Goal: Task Accomplishment & Management: Use online tool/utility

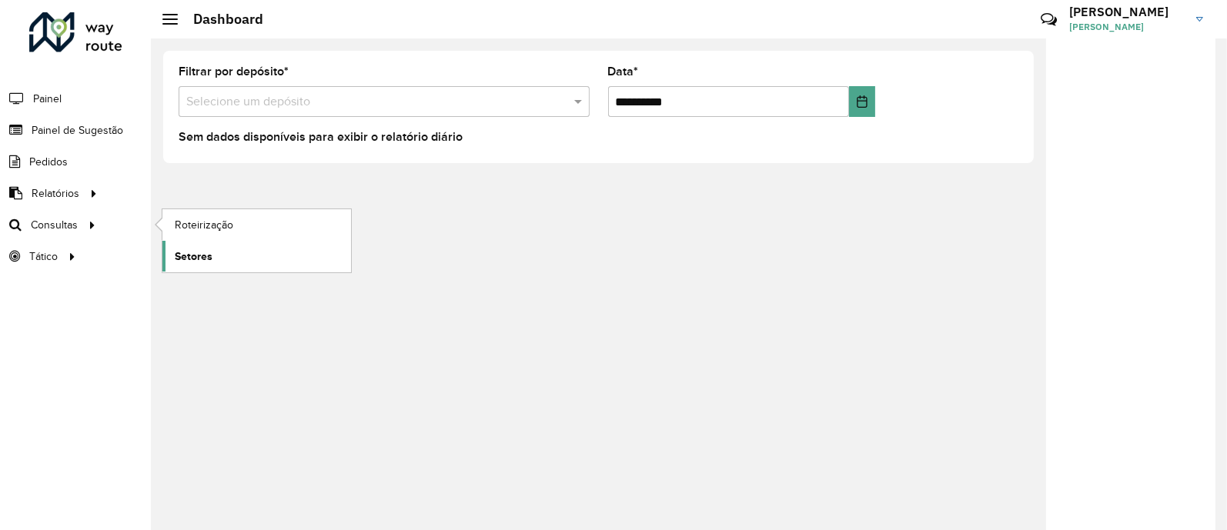
click at [195, 249] on span "Setores" at bounding box center [194, 257] width 38 height 16
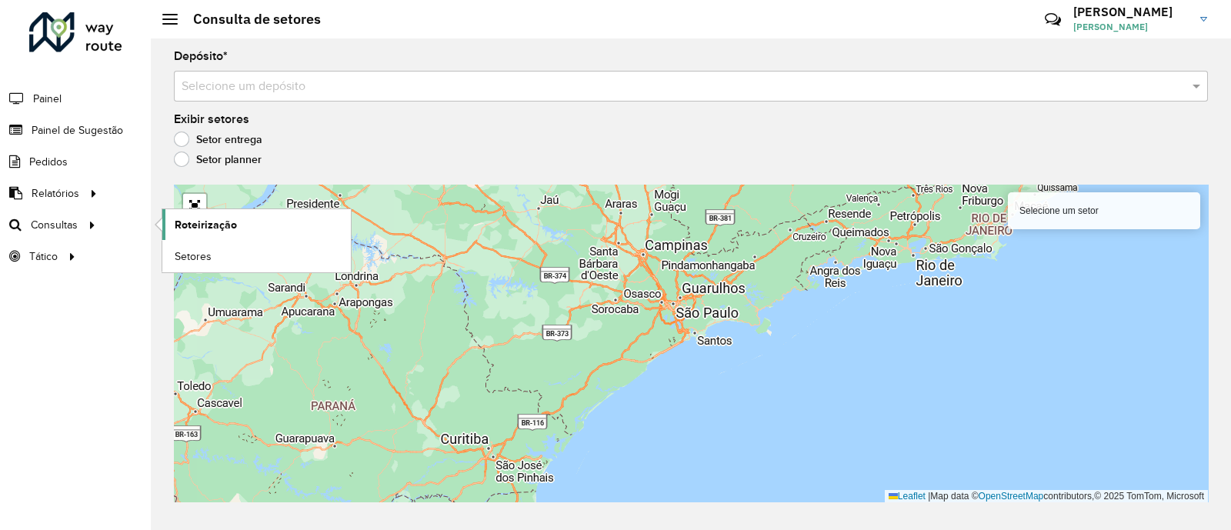
click at [201, 226] on span "Roteirização" at bounding box center [206, 225] width 62 height 16
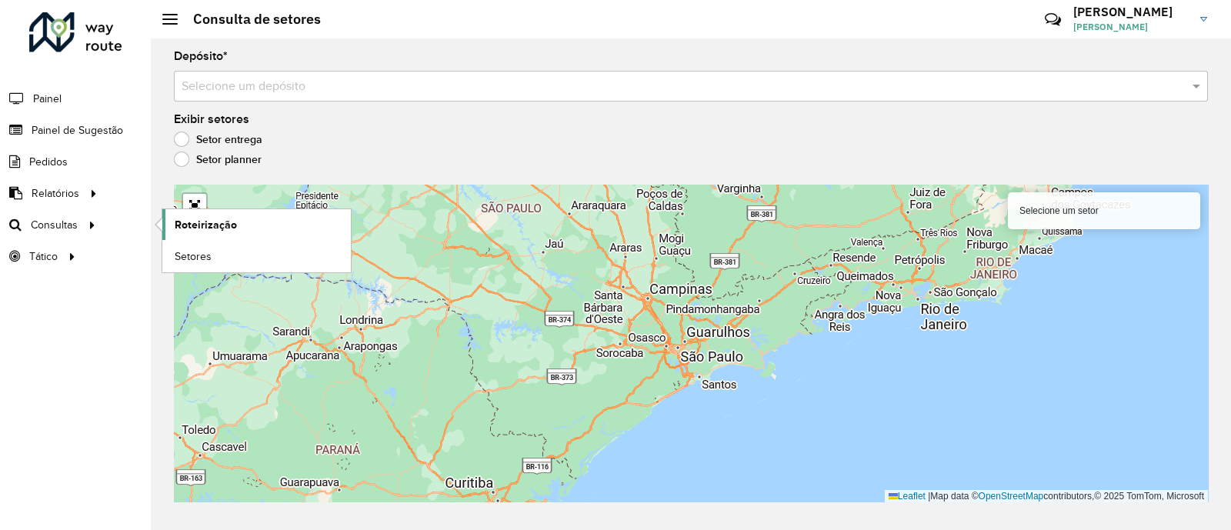
click at [201, 225] on span "Roteirização" at bounding box center [206, 225] width 62 height 16
click at [196, 259] on span "Setores" at bounding box center [194, 257] width 38 height 16
click at [195, 249] on span "Setores" at bounding box center [194, 257] width 38 height 16
click at [58, 219] on span "Consultas" at bounding box center [56, 225] width 50 height 16
click at [196, 253] on span "Setores" at bounding box center [194, 257] width 38 height 16
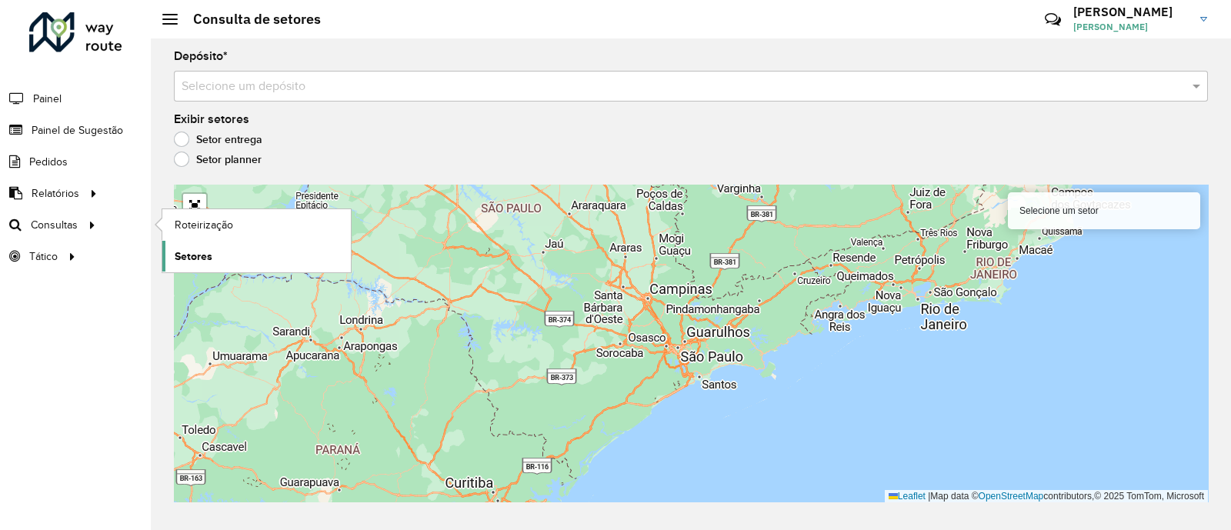
click at [196, 253] on span "Setores" at bounding box center [194, 257] width 38 height 16
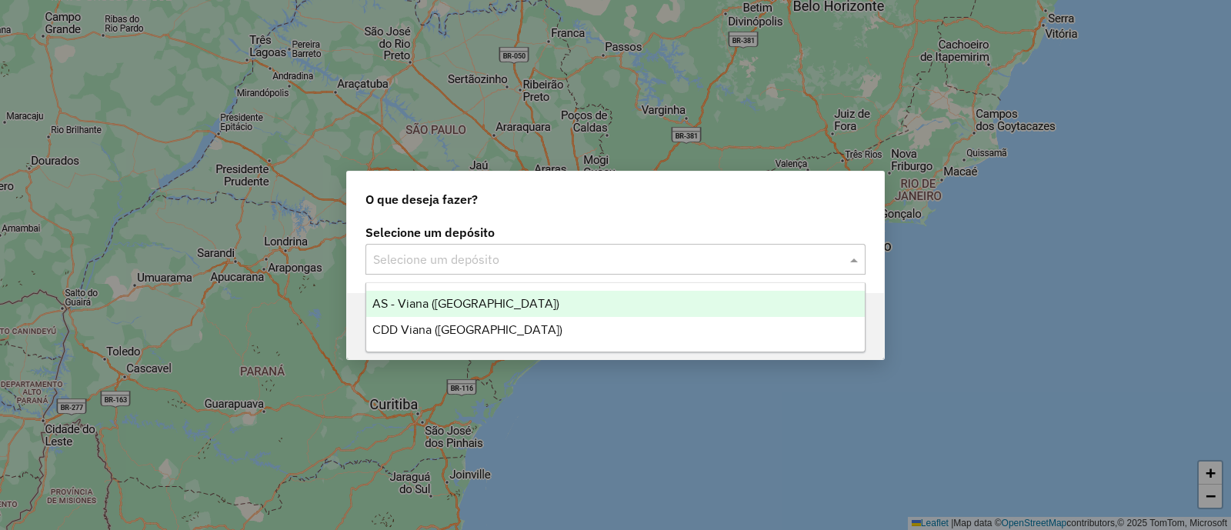
click at [577, 259] on input "text" at bounding box center [600, 260] width 454 height 18
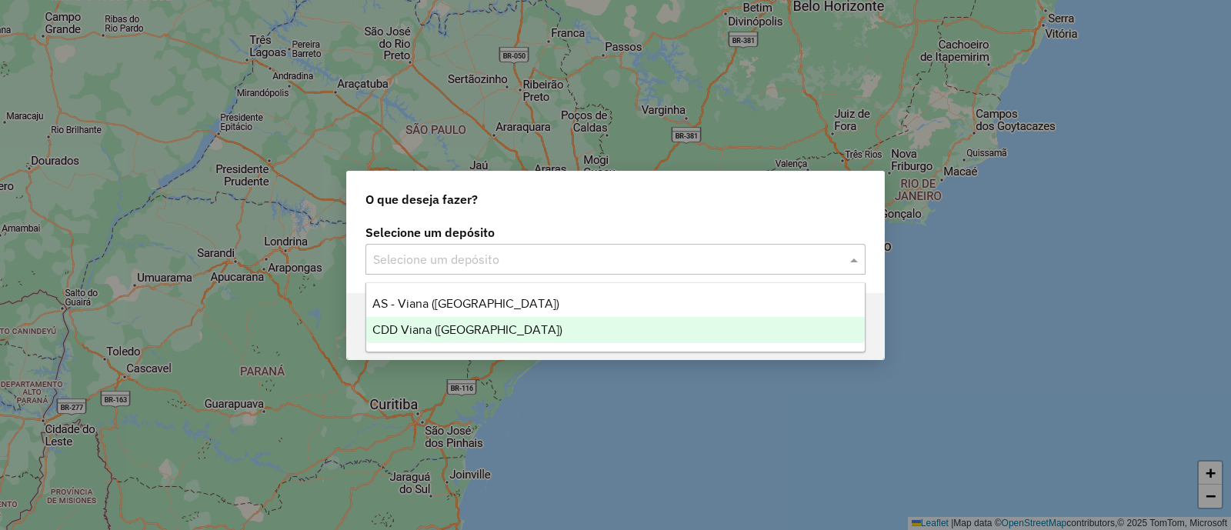
click at [533, 340] on div "CDD Viana ([GEOGRAPHIC_DATA])" at bounding box center [615, 330] width 499 height 26
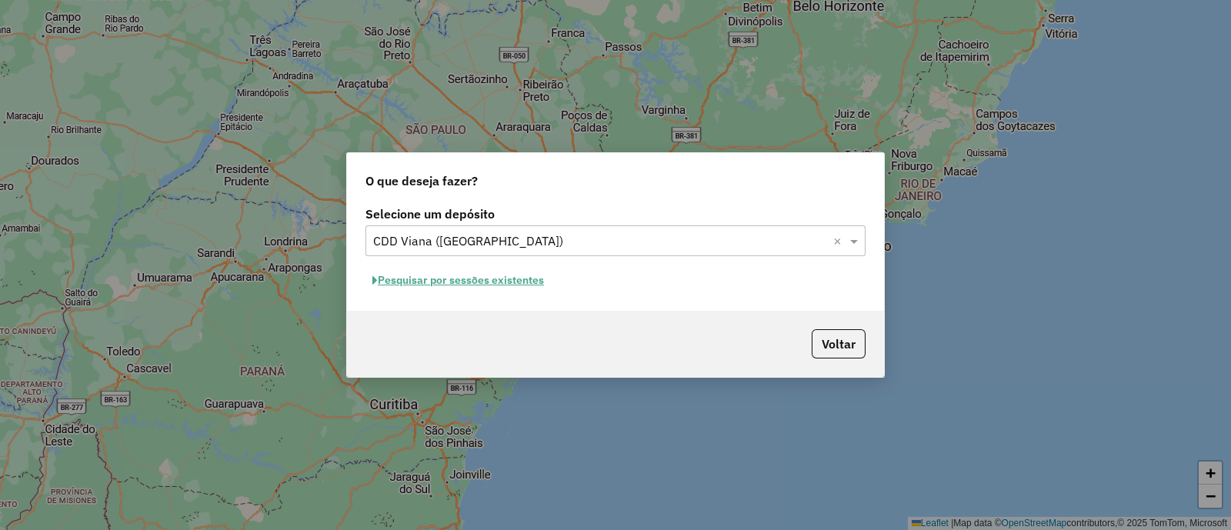
click at [477, 277] on button "Pesquisar por sessões existentes" at bounding box center [458, 281] width 185 height 24
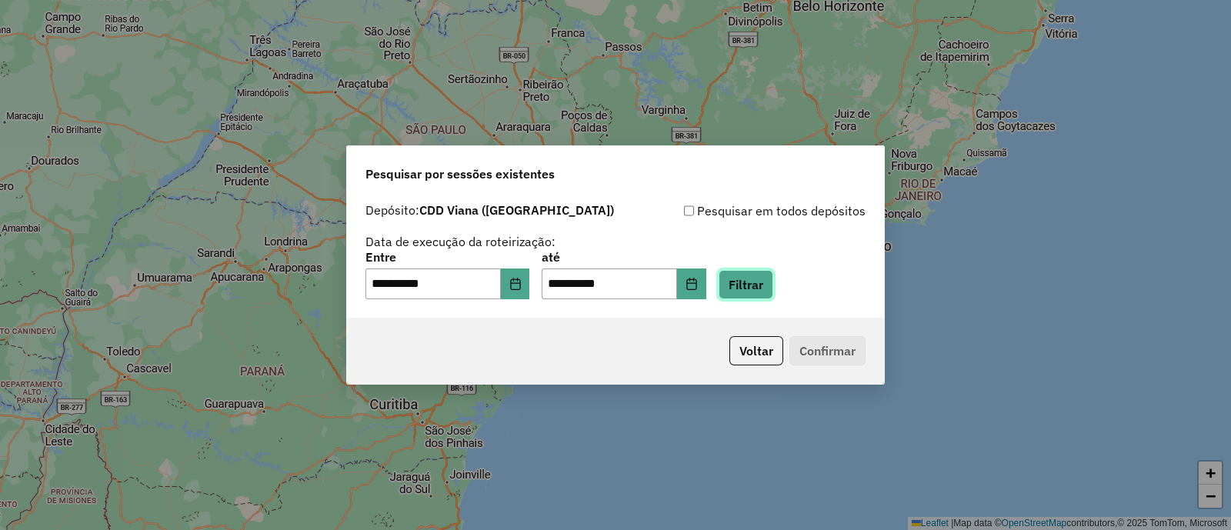
click at [773, 294] on button "Filtrar" at bounding box center [746, 284] width 55 height 29
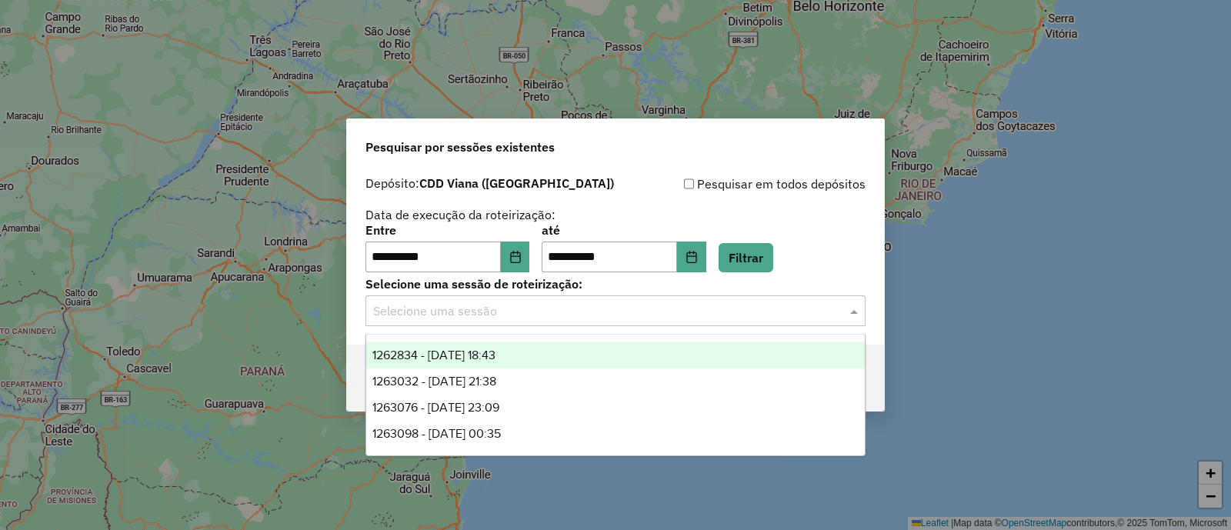
click at [654, 311] on input "text" at bounding box center [600, 311] width 454 height 18
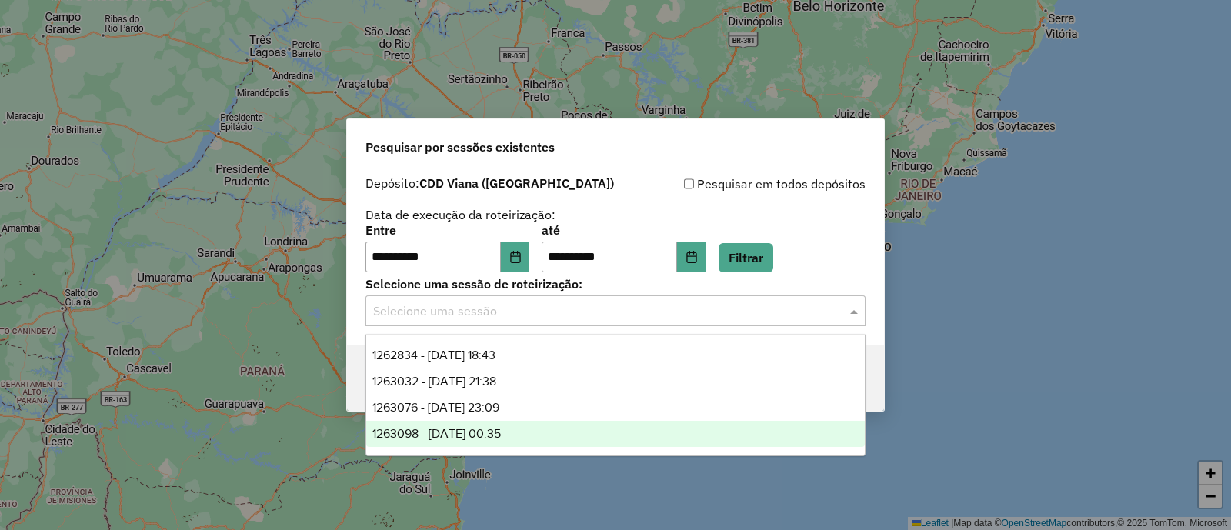
click at [552, 432] on div "1263098 - 10/09/2025 00:35" at bounding box center [615, 434] width 499 height 26
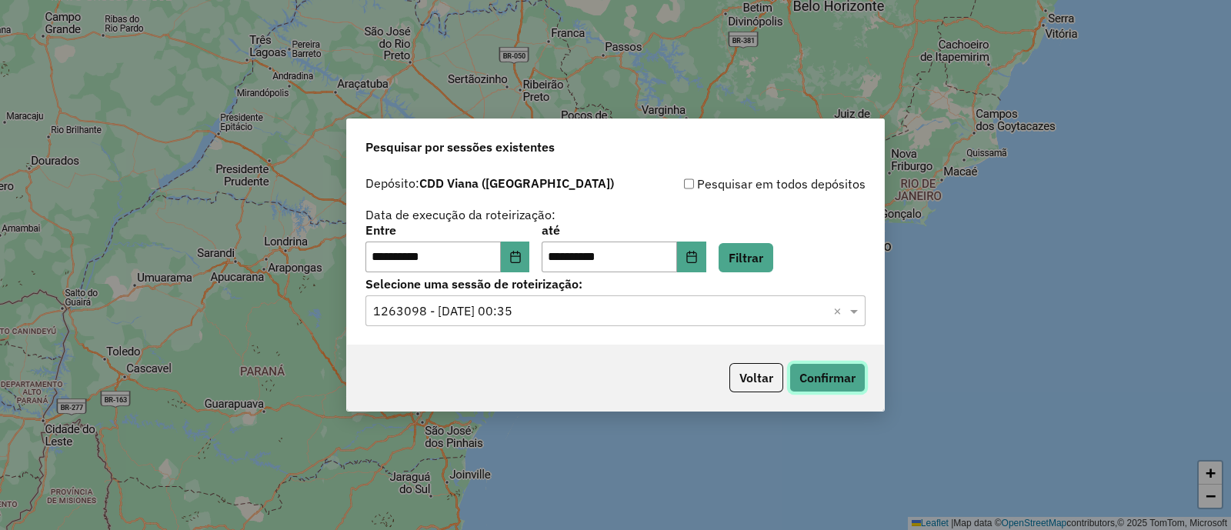
click at [814, 383] on button "Confirmar" at bounding box center [828, 377] width 76 height 29
click at [558, 319] on input "text" at bounding box center [600, 311] width 454 height 18
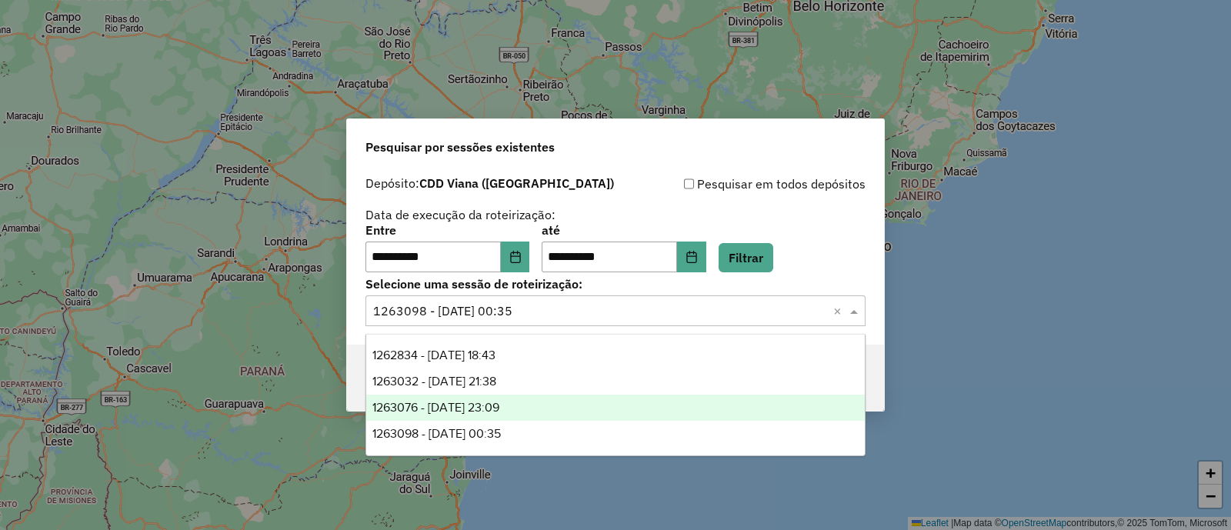
click at [539, 410] on div "1263076 - 10/09/2025 23:09" at bounding box center [615, 408] width 499 height 26
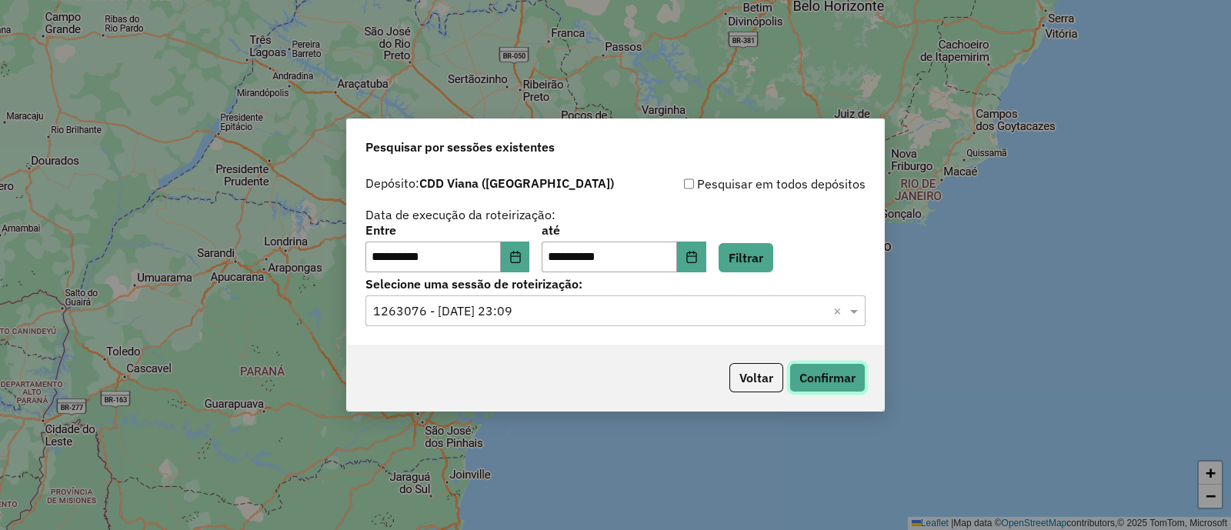
click at [846, 387] on button "Confirmar" at bounding box center [828, 377] width 76 height 29
drag, startPoint x: 519, startPoint y: 336, endPoint x: 522, endPoint y: 317, distance: 19.5
click at [522, 326] on div "**********" at bounding box center [615, 257] width 537 height 176
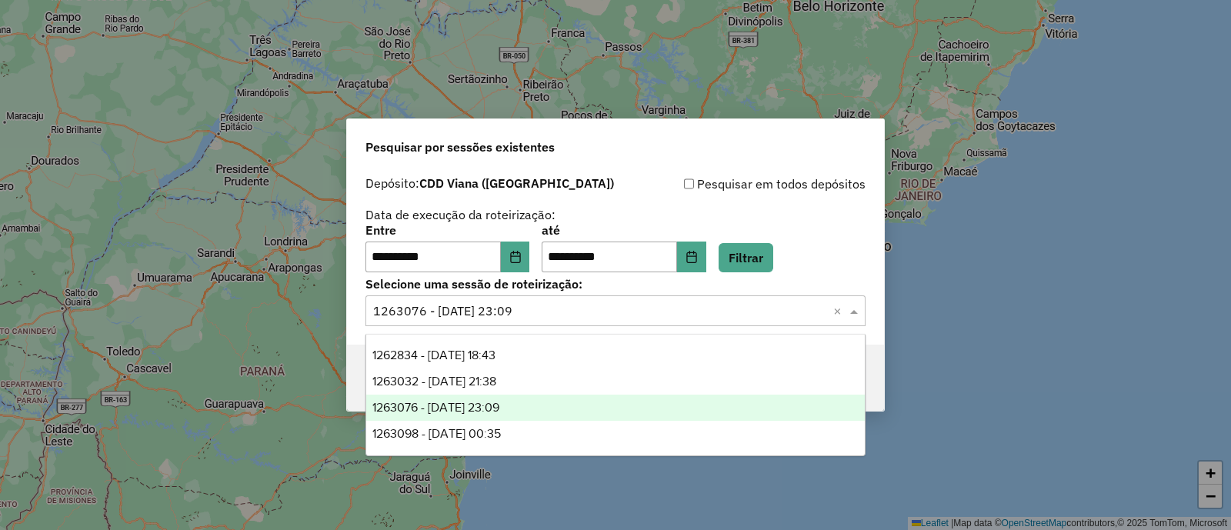
click at [527, 302] on input "text" at bounding box center [600, 311] width 454 height 18
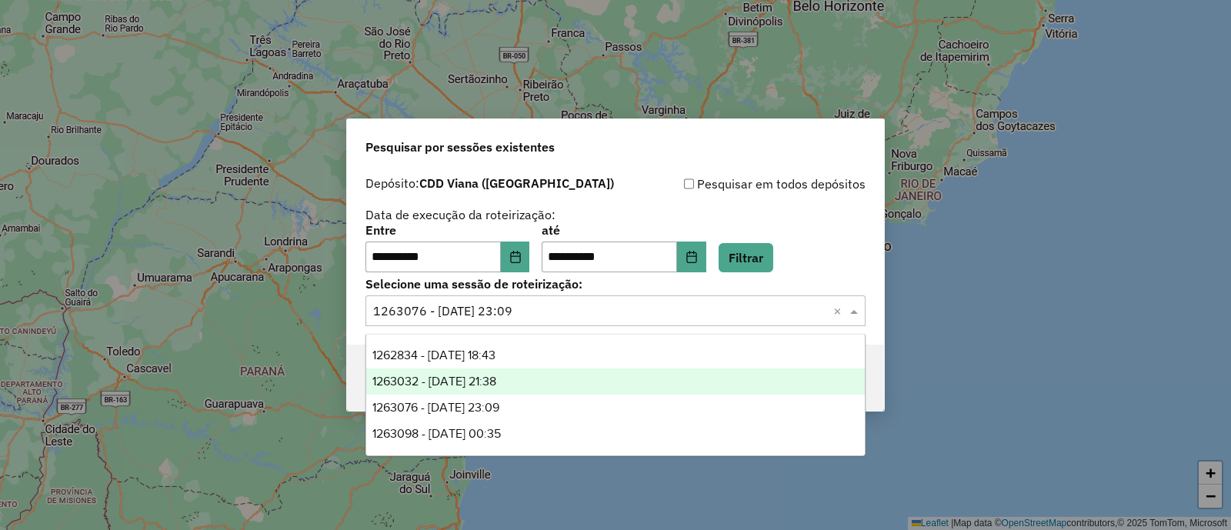
click at [539, 379] on div "1263032 - 10/09/2025 21:38" at bounding box center [615, 382] width 499 height 26
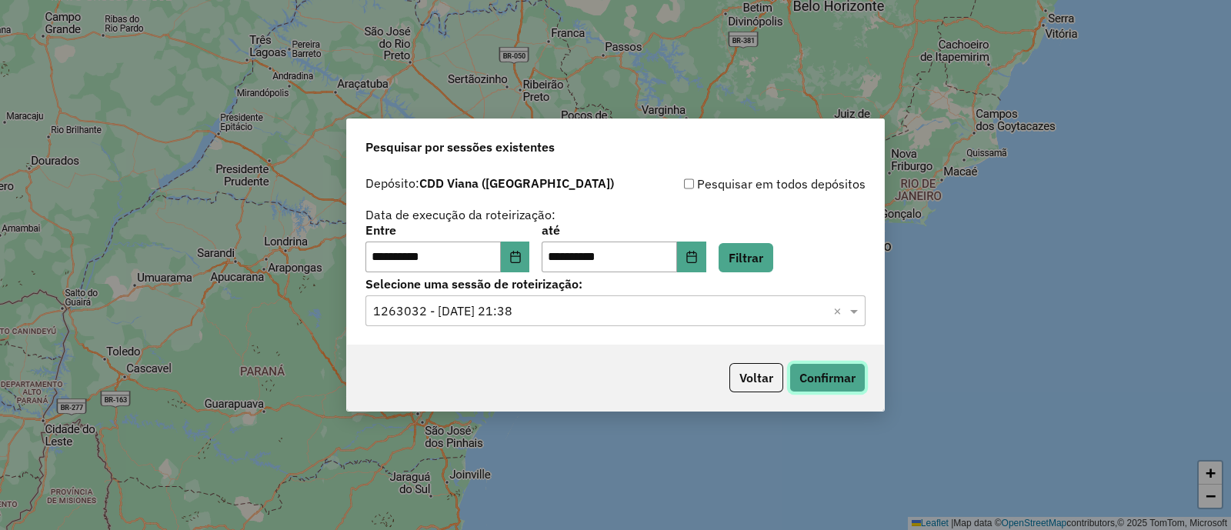
click at [839, 371] on button "Confirmar" at bounding box center [828, 377] width 76 height 29
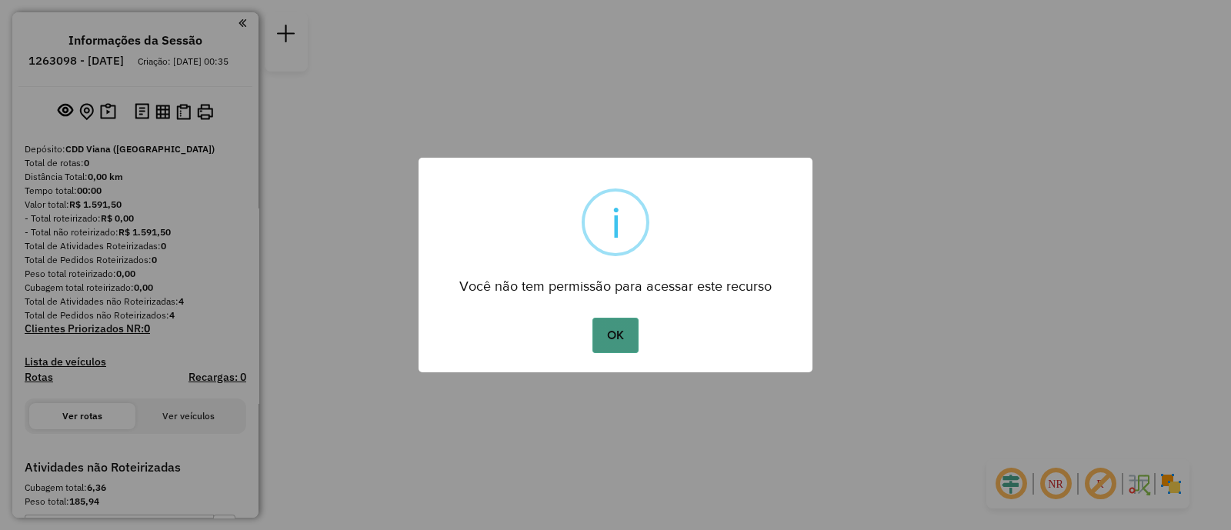
click at [619, 335] on button "OK" at bounding box center [615, 335] width 45 height 35
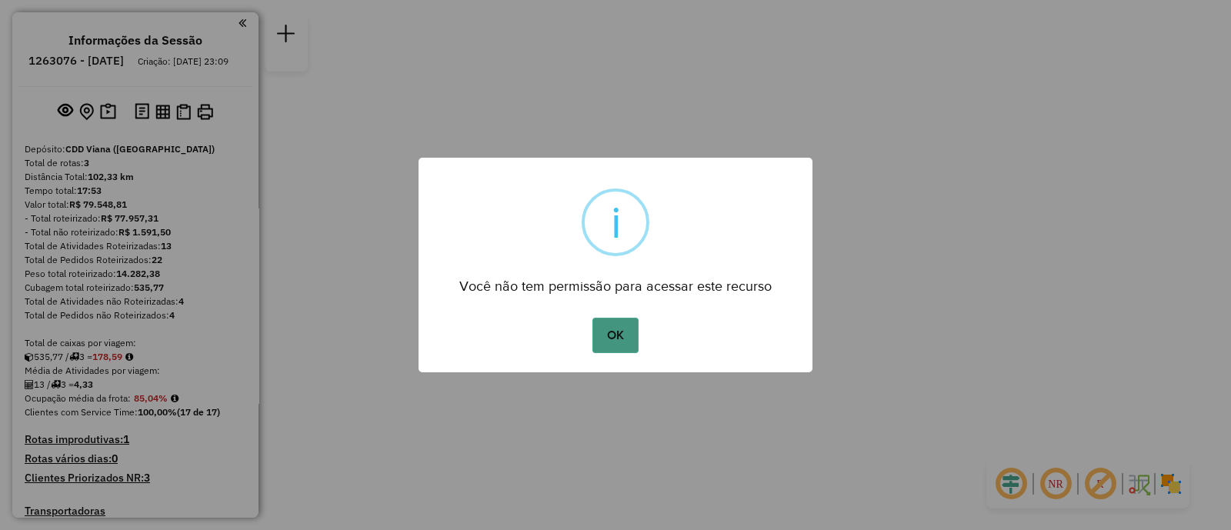
click at [622, 332] on button "OK" at bounding box center [615, 335] width 45 height 35
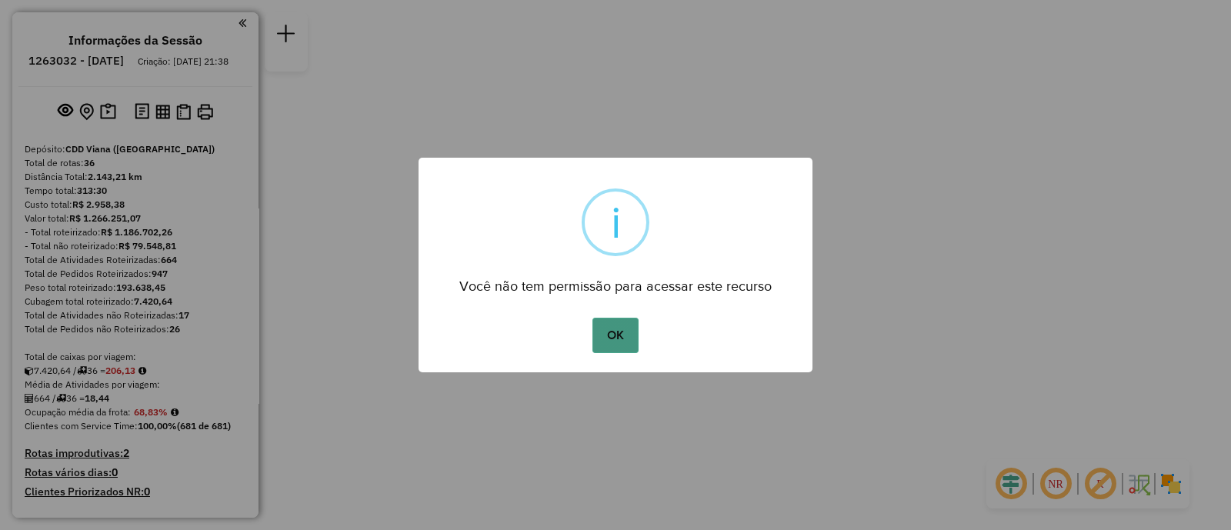
click at [616, 332] on button "OK" at bounding box center [615, 335] width 45 height 35
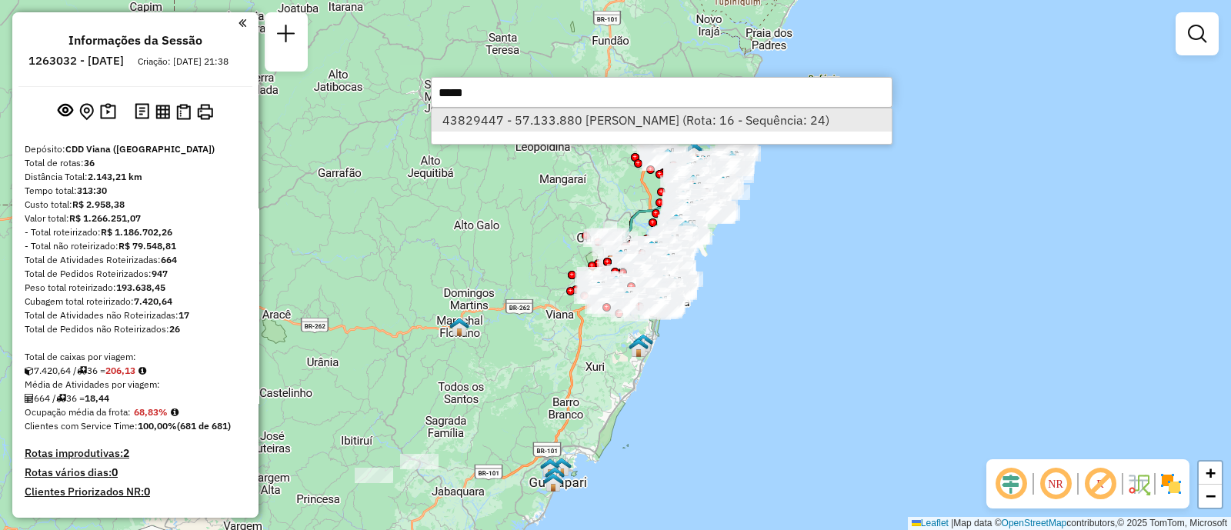
type input "*****"
click at [523, 122] on li "43829447 - 57.133.880 JULIANA SOUZA DOS SANTOS (Rota: 16 - Sequência: 24)" at bounding box center [662, 119] width 460 height 23
select select "**********"
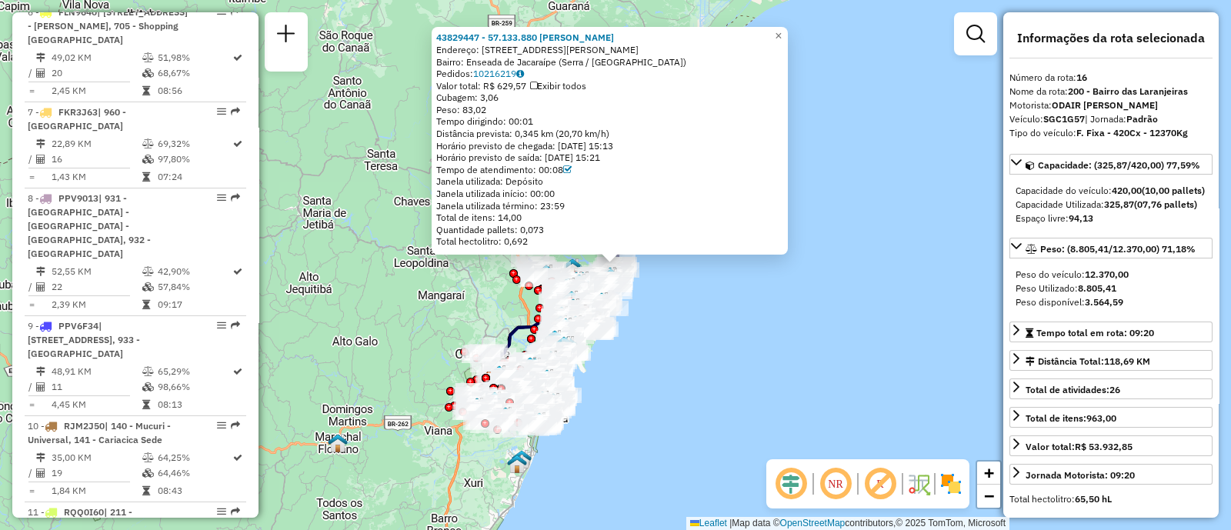
scroll to position [1920, 0]
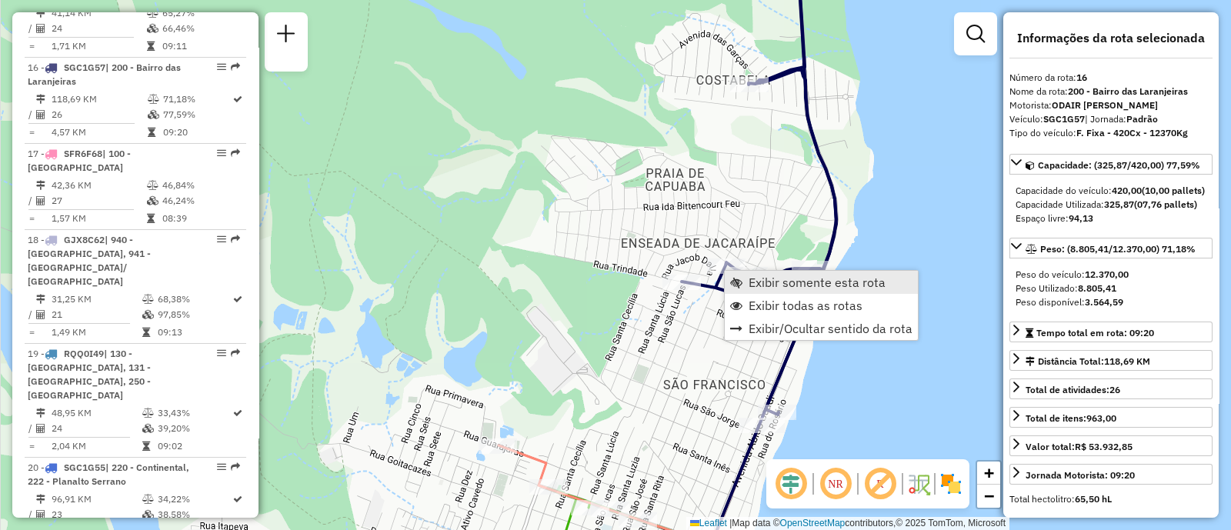
click at [789, 276] on span "Exibir somente esta rota" at bounding box center [817, 282] width 137 height 12
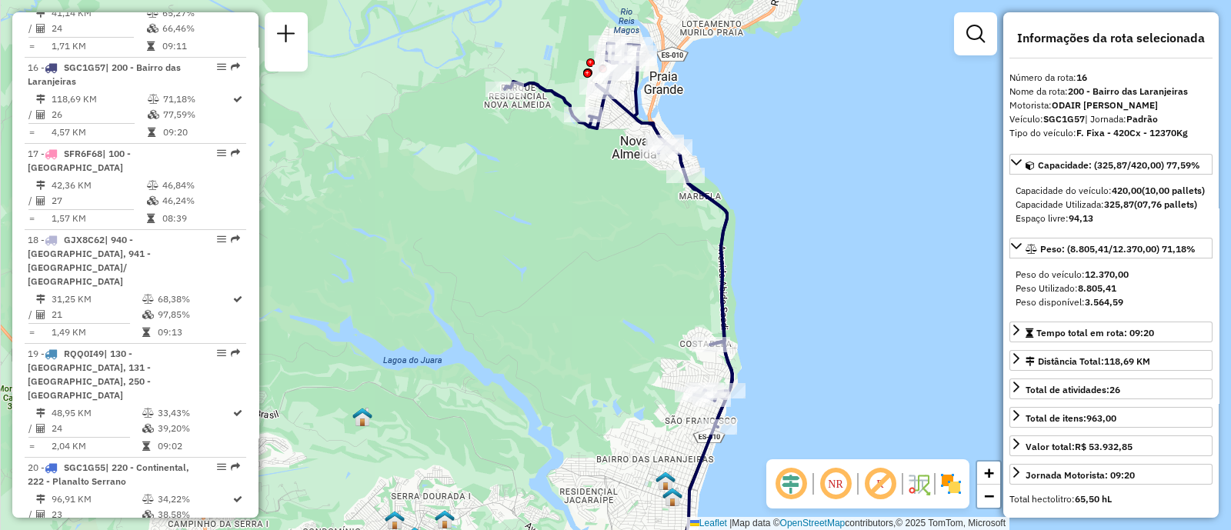
click at [626, 283] on div "Janela de atendimento Grade de atendimento Capacidade Transportadoras Veículos …" at bounding box center [615, 265] width 1231 height 530
click at [1187, 342] on link "Tempo total em rota: 09:20" at bounding box center [1111, 332] width 203 height 21
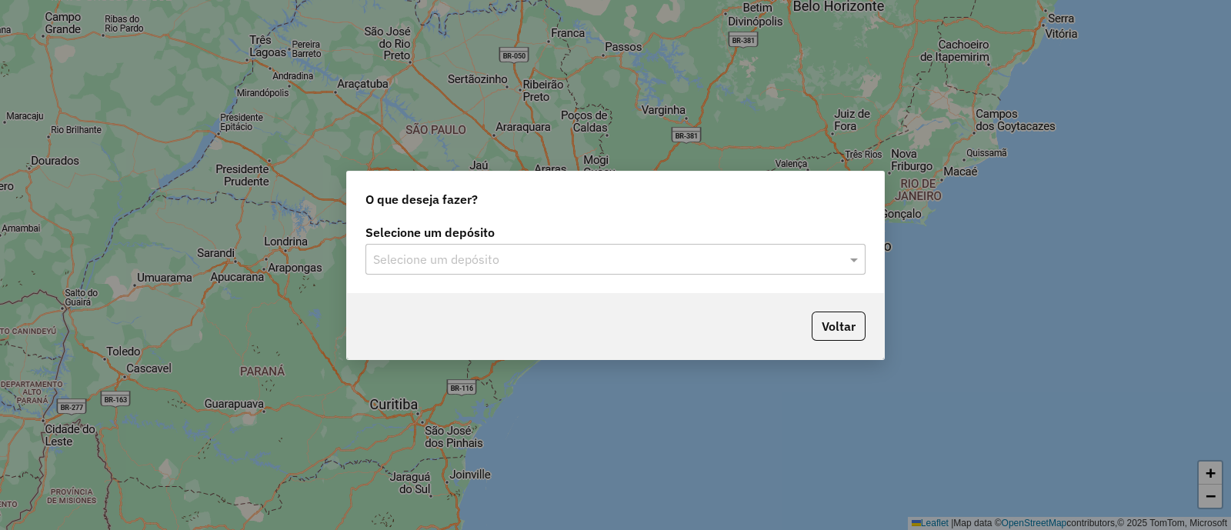
click at [496, 257] on input "text" at bounding box center [600, 260] width 454 height 18
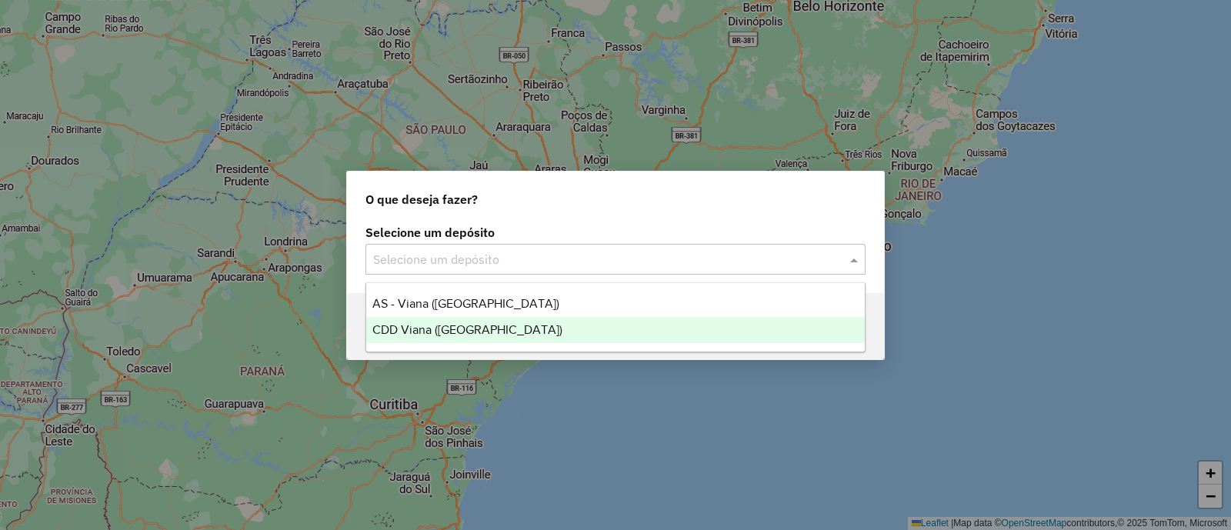
click at [533, 329] on div "CDD Viana ([GEOGRAPHIC_DATA])" at bounding box center [615, 330] width 499 height 26
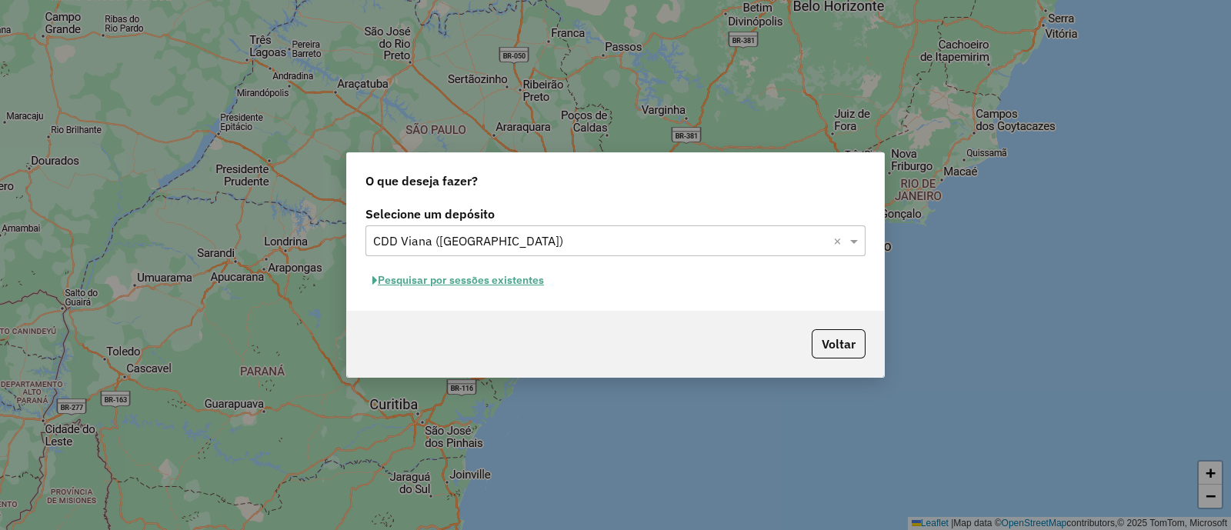
click at [523, 277] on button "Pesquisar por sessões existentes" at bounding box center [458, 281] width 185 height 24
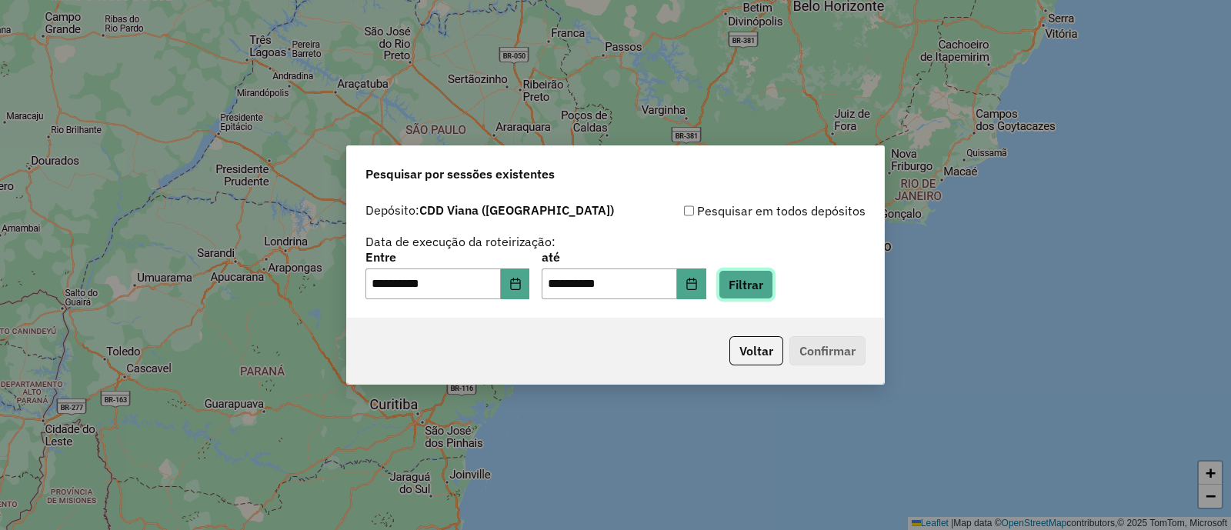
click at [773, 289] on button "Filtrar" at bounding box center [746, 284] width 55 height 29
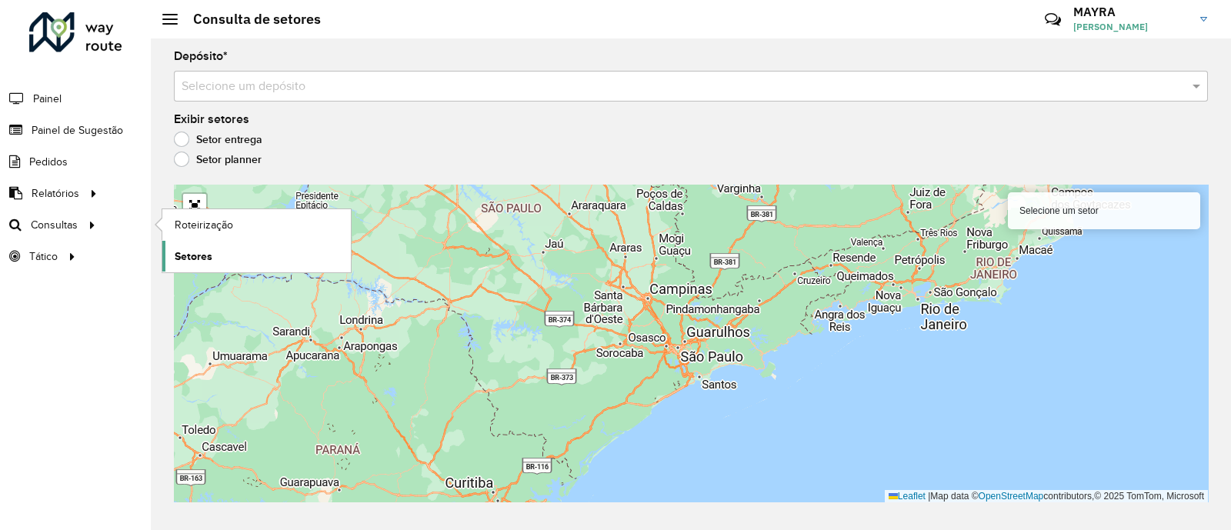
click at [214, 255] on link "Setores" at bounding box center [256, 256] width 189 height 31
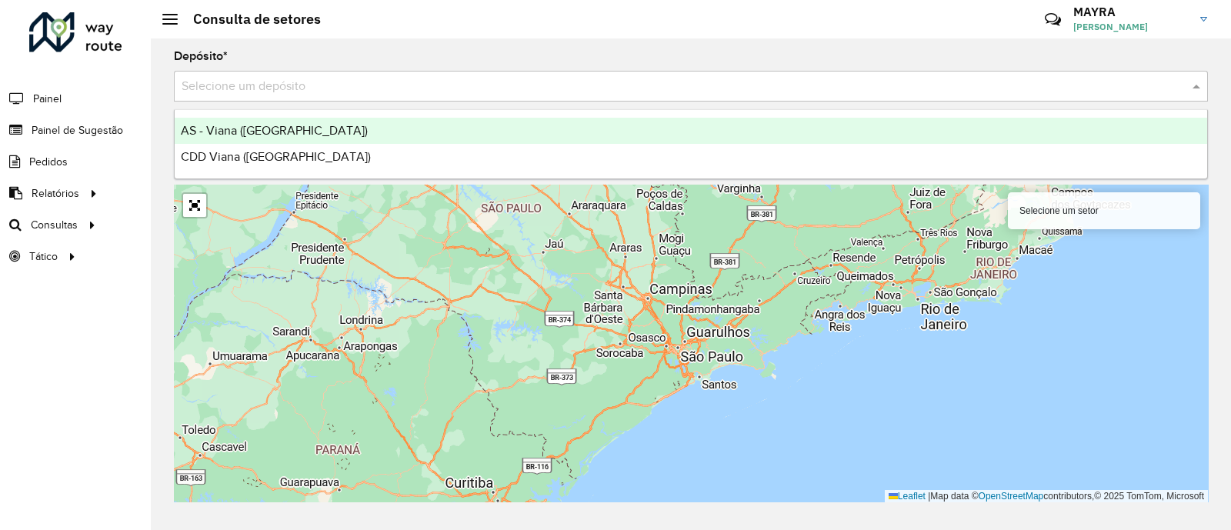
click at [357, 100] on div "Selecione um depósito" at bounding box center [691, 86] width 1034 height 31
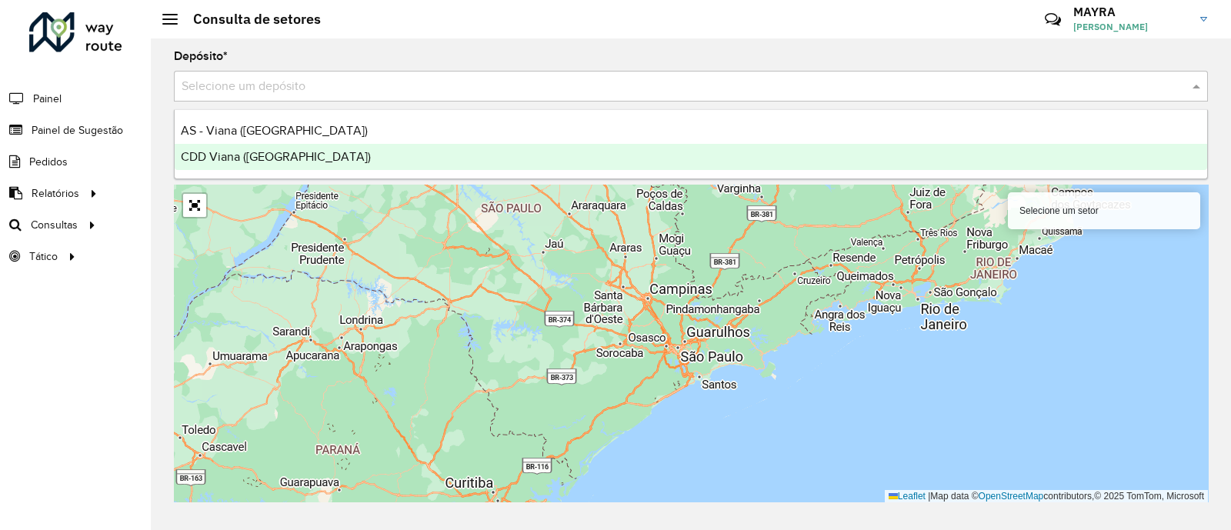
click at [346, 165] on div "CDD Viana ([GEOGRAPHIC_DATA])" at bounding box center [691, 157] width 1033 height 26
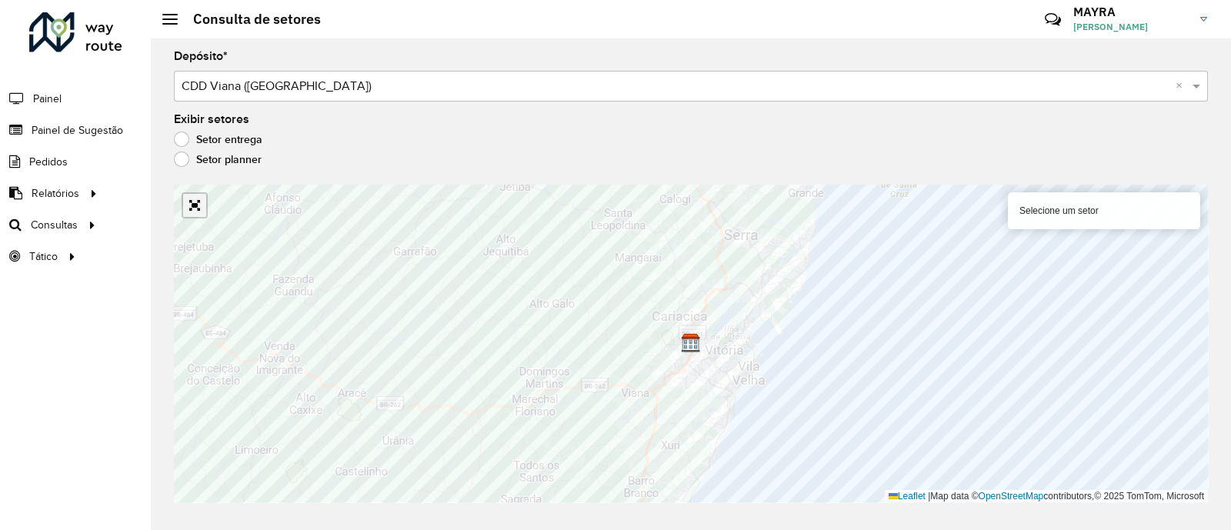
click at [190, 208] on link "Abrir mapa em tela cheia" at bounding box center [194, 205] width 23 height 23
click at [189, 212] on link "Abrir mapa em tela cheia" at bounding box center [194, 205] width 23 height 23
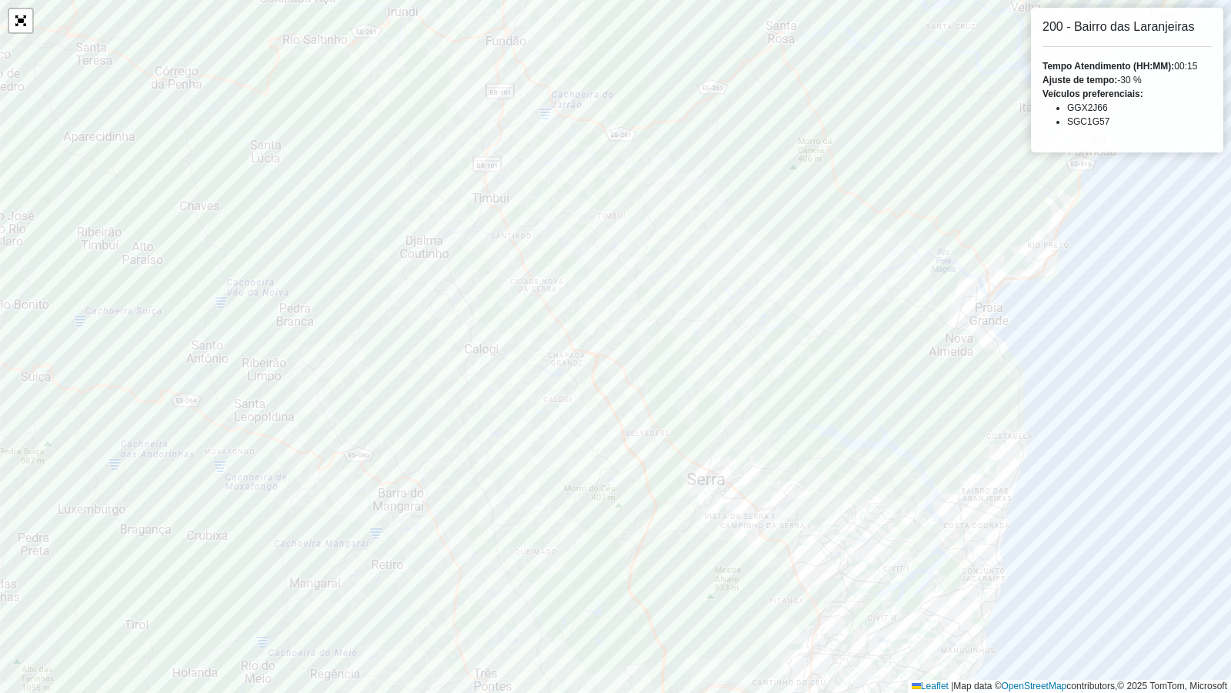
click at [1123, 80] on div "Ajuste de tempo: -30 %" at bounding box center [1127, 80] width 169 height 14
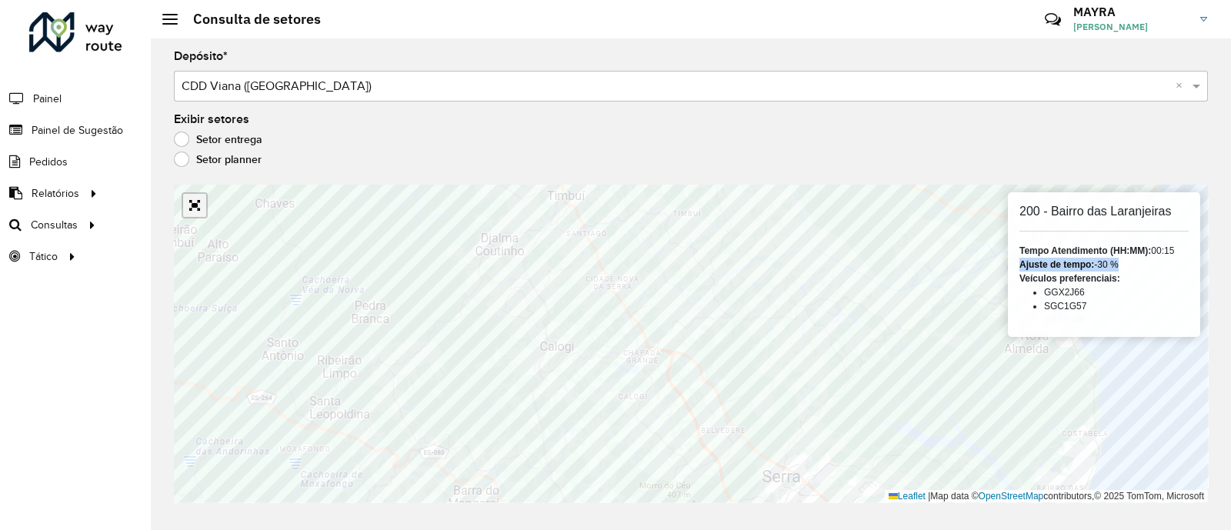
click at [189, 209] on link "Abrir mapa em tela cheia" at bounding box center [194, 205] width 23 height 23
